Goal: Task Accomplishment & Management: Use online tool/utility

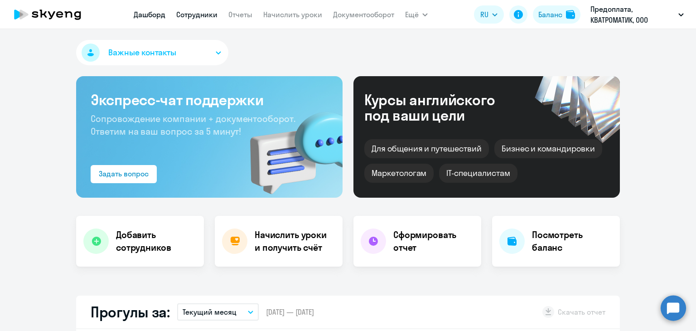
click at [195, 15] on link "Сотрудники" at bounding box center [196, 14] width 41 height 9
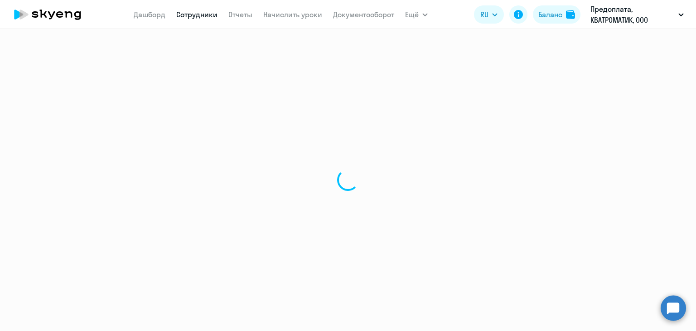
select select "30"
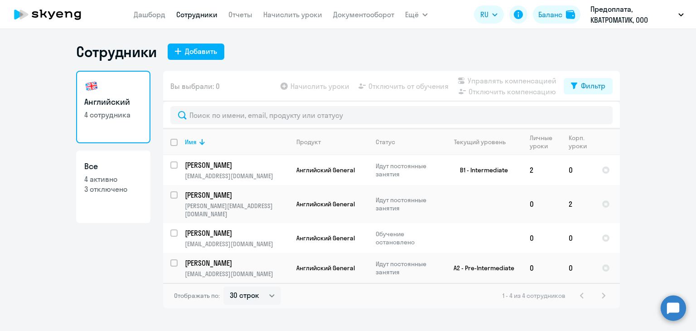
click at [109, 185] on p "3 отключено" at bounding box center [113, 189] width 58 height 10
select select "30"
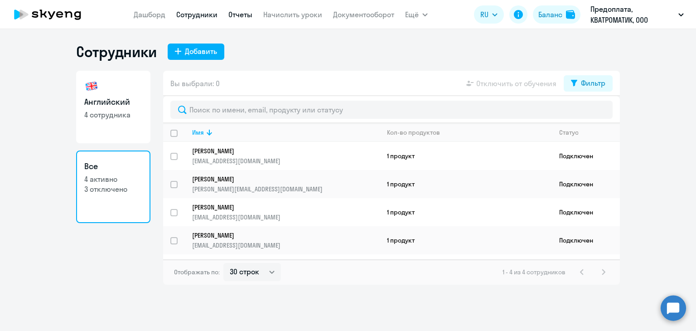
click at [247, 13] on link "Отчеты" at bounding box center [241, 14] width 24 height 9
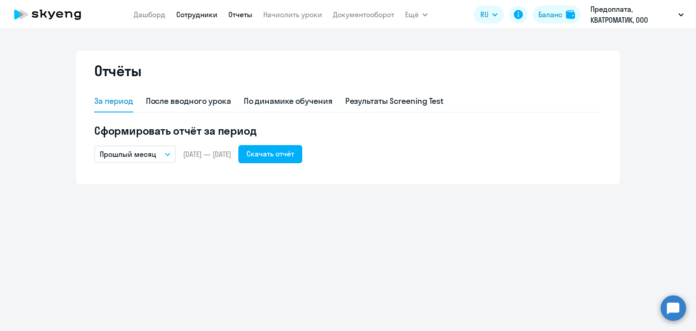
click at [190, 11] on link "Сотрудники" at bounding box center [196, 14] width 41 height 9
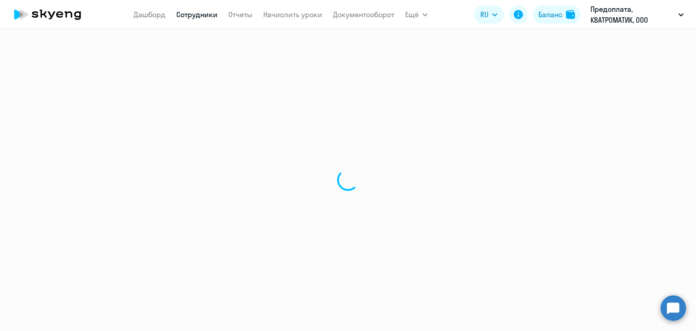
select select "30"
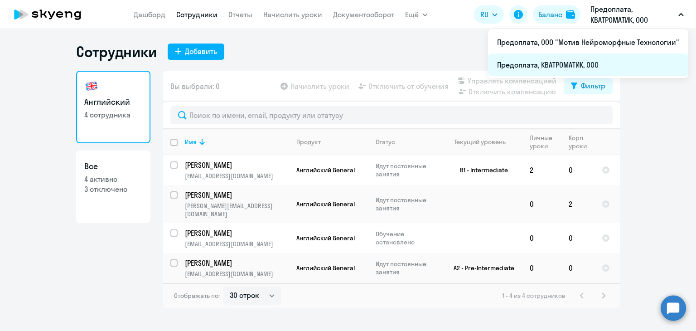
click at [549, 62] on li "Предоплата, КВАТРОМАТИК, ООО" at bounding box center [588, 64] width 200 height 23
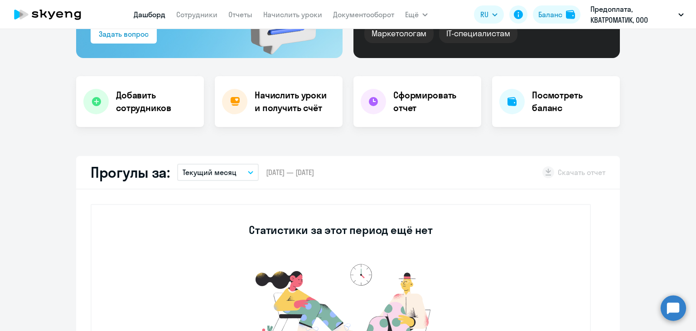
scroll to position [118, 0]
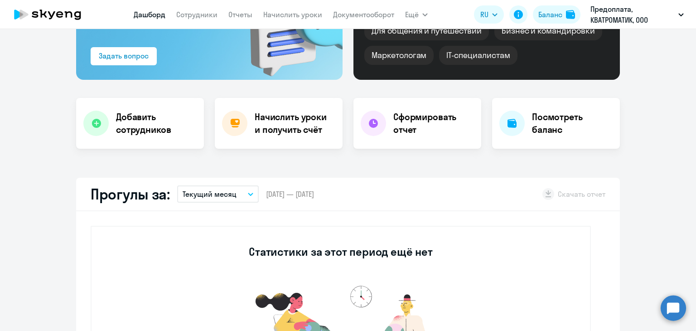
select select "30"
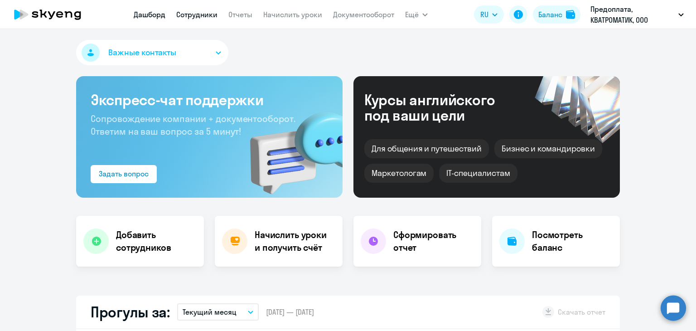
click at [179, 12] on link "Сотрудники" at bounding box center [196, 14] width 41 height 9
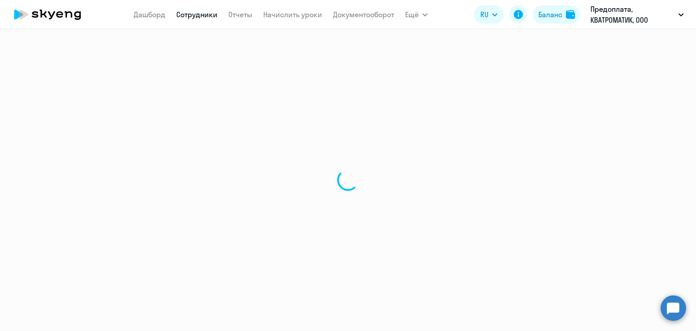
select select "30"
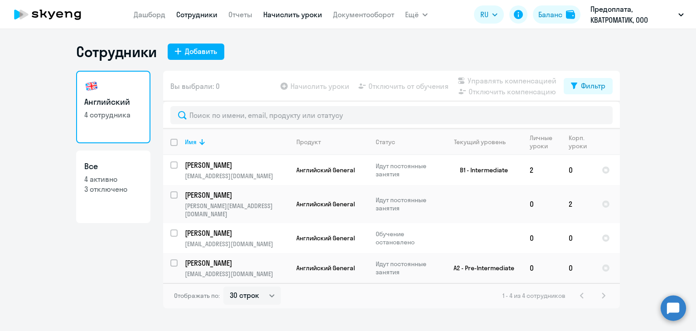
click at [301, 15] on link "Начислить уроки" at bounding box center [292, 14] width 59 height 9
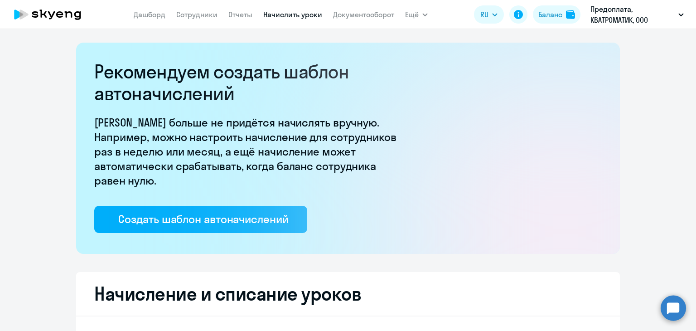
select select "10"
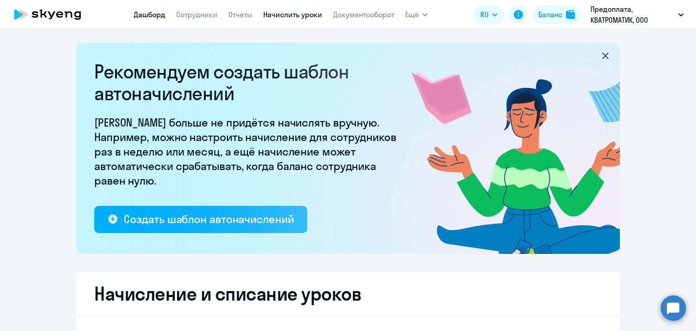
click at [152, 15] on link "Дашборд" at bounding box center [150, 14] width 32 height 9
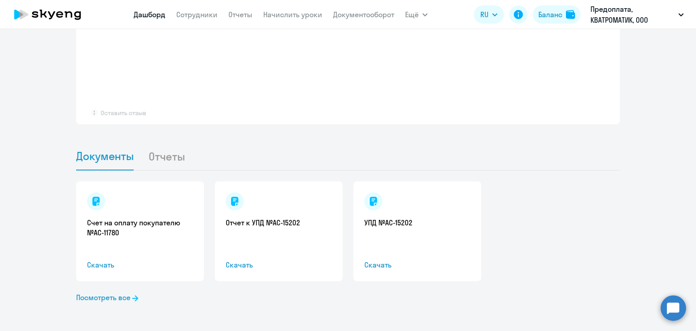
scroll to position [793, 0]
select select "30"
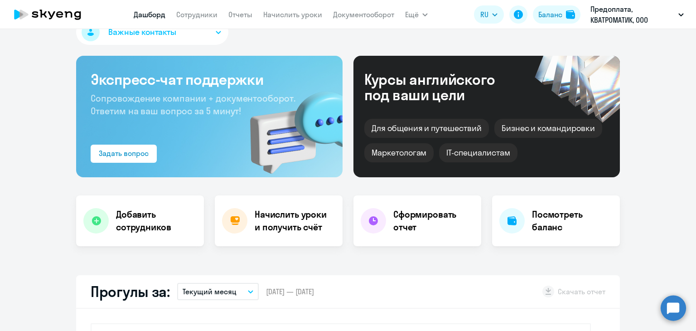
scroll to position [0, 0]
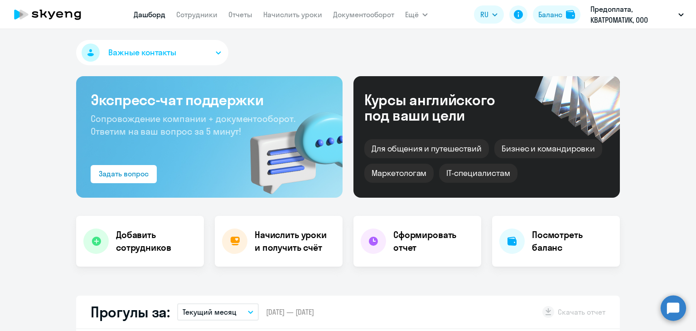
click at [294, 21] on nav "[PERSON_NAME] Отчеты Начислить уроки Документооборот" at bounding box center [264, 14] width 261 height 18
click at [292, 15] on link "Начислить уроки" at bounding box center [292, 14] width 59 height 9
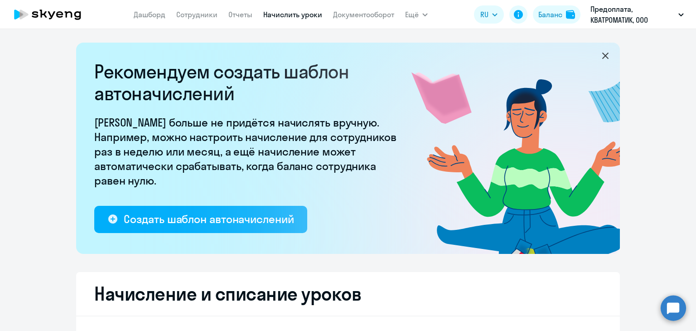
select select "10"
